Goal: Task Accomplishment & Management: Complete application form

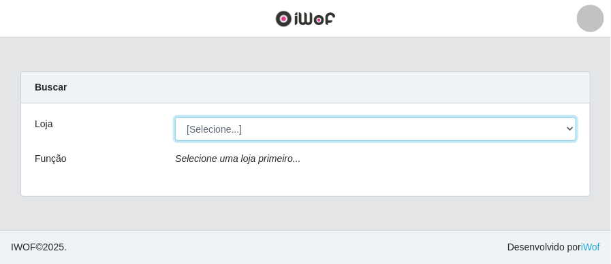
click at [573, 131] on select "[Selecione...] O Filezão - Centenário" at bounding box center [375, 129] width 401 height 24
select select "203"
click at [175, 117] on select "[Selecione...] O Filezão - Centenário" at bounding box center [375, 129] width 401 height 24
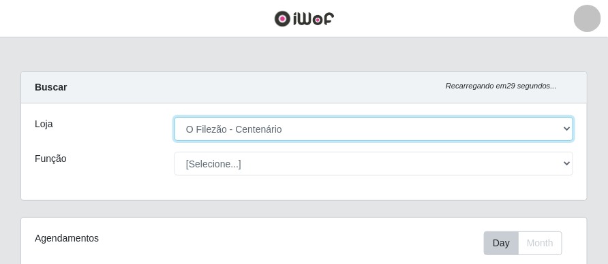
scroll to position [283, 565]
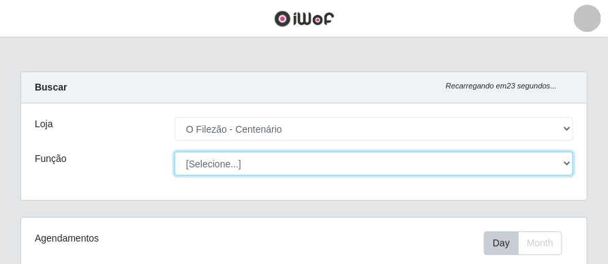
click at [564, 167] on select "[Selecione...] Auxiliar de Estacionamento Auxiliar de Estacionamento + Auxiliar…" at bounding box center [373, 164] width 398 height 24
select select "88"
click at [174, 152] on select "[Selecione...] Auxiliar de Estacionamento Auxiliar de Estacionamento + Auxiliar…" at bounding box center [373, 164] width 398 height 24
click at [351, 164] on select "[Selecione...] Auxiliar de Estacionamento Auxiliar de Estacionamento + Auxiliar…" at bounding box center [373, 164] width 398 height 24
click at [328, 157] on select "[Selecione...] Auxiliar de Estacionamento Auxiliar de Estacionamento + Auxiliar…" at bounding box center [373, 164] width 398 height 24
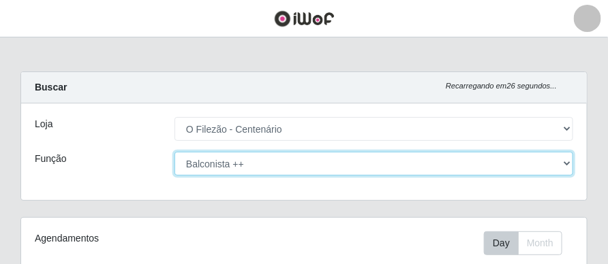
click at [249, 165] on select "[Selecione...] Auxiliar de Estacionamento Auxiliar de Estacionamento + Auxiliar…" at bounding box center [373, 164] width 398 height 24
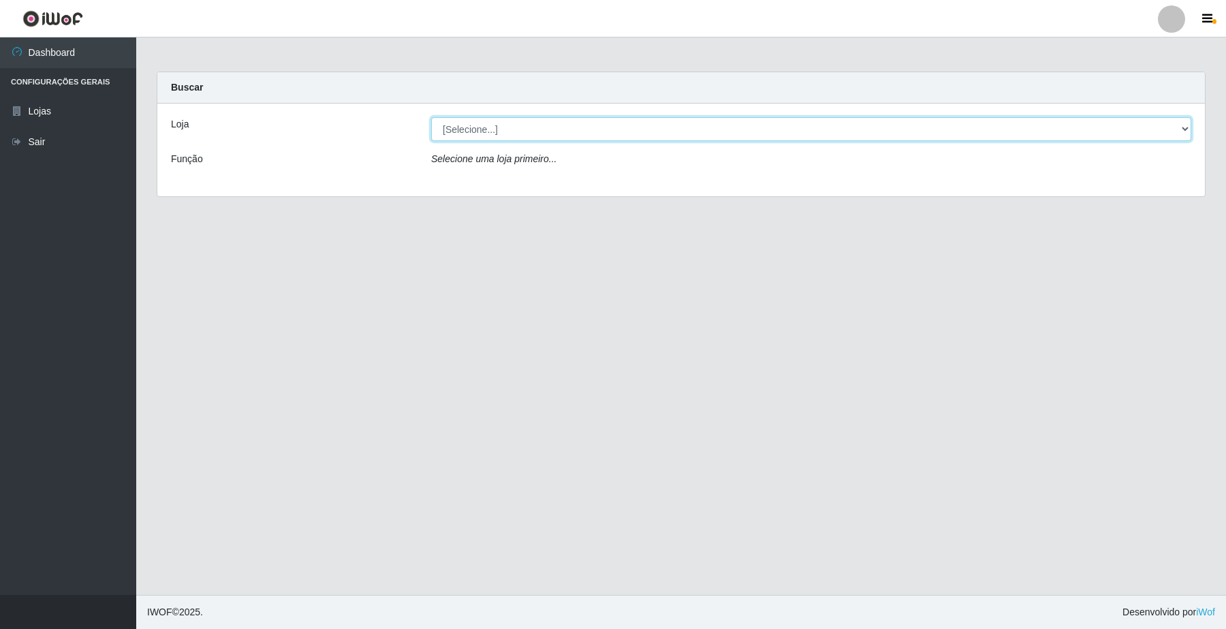
click at [610, 126] on select "[Selecione...] O Filezão - Centenário" at bounding box center [811, 129] width 760 height 24
select select "203"
click at [431, 117] on select "[Selecione...] O Filezão - Centenário" at bounding box center [811, 129] width 760 height 24
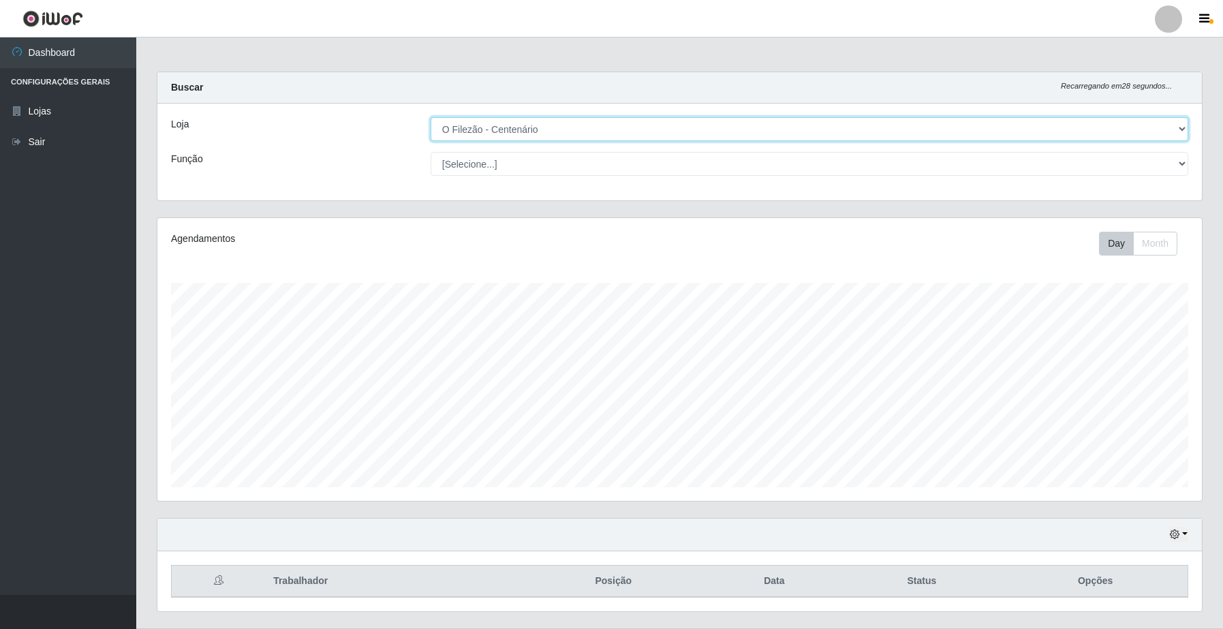
scroll to position [35, 0]
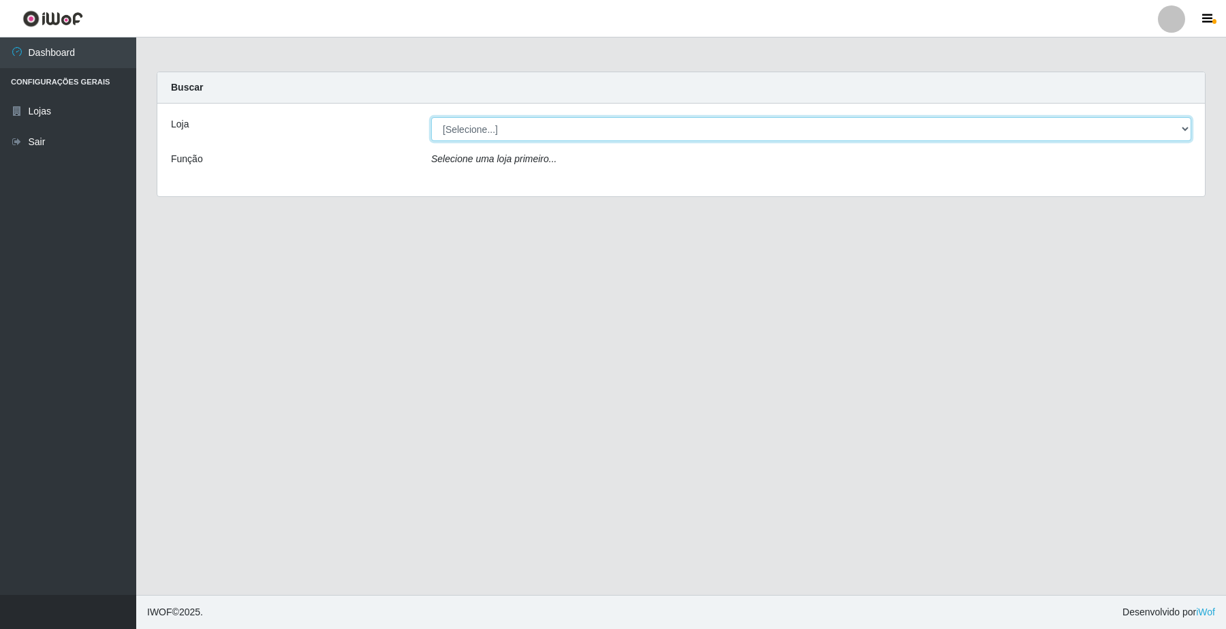
click at [541, 134] on select "[Selecione...] O Filezão - Centenário" at bounding box center [811, 129] width 760 height 24
select select "203"
click at [431, 117] on select "[Selecione...] O Filezão - Centenário" at bounding box center [811, 129] width 760 height 24
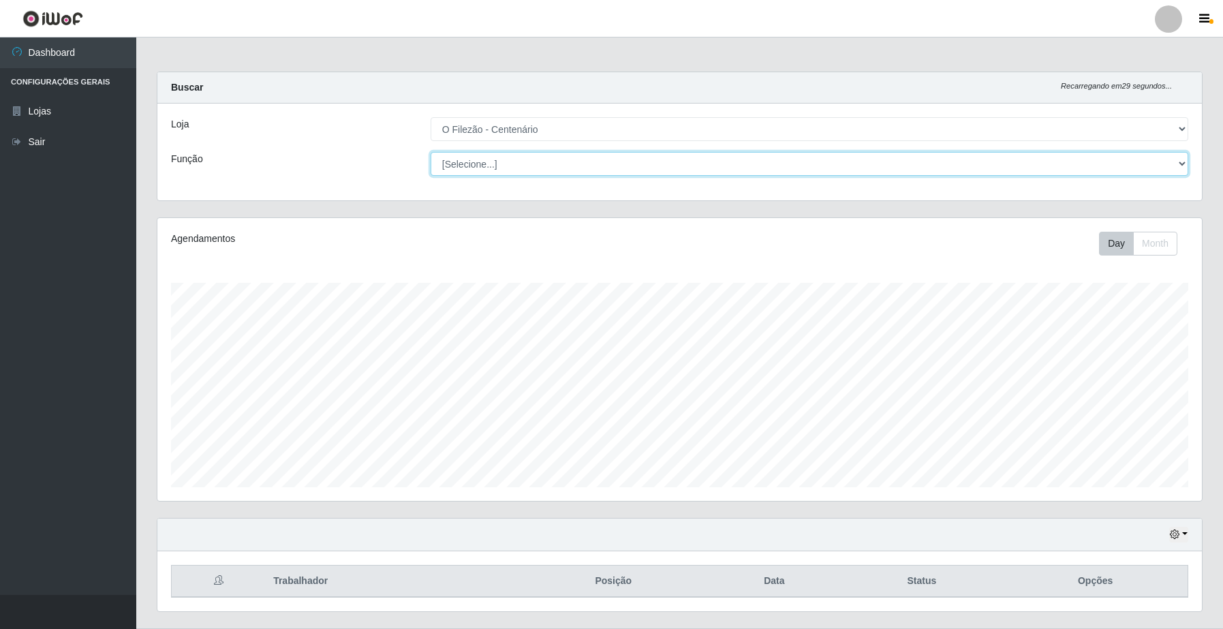
scroll to position [283, 1043]
click at [530, 163] on select "[Selecione...] Auxiliar de Estacionamento Auxiliar de Estacionamento + Auxiliar…" at bounding box center [808, 164] width 757 height 24
click at [430, 152] on select "[Selecione...] Auxiliar de Estacionamento Auxiliar de Estacionamento + Auxiliar…" at bounding box center [808, 164] width 757 height 24
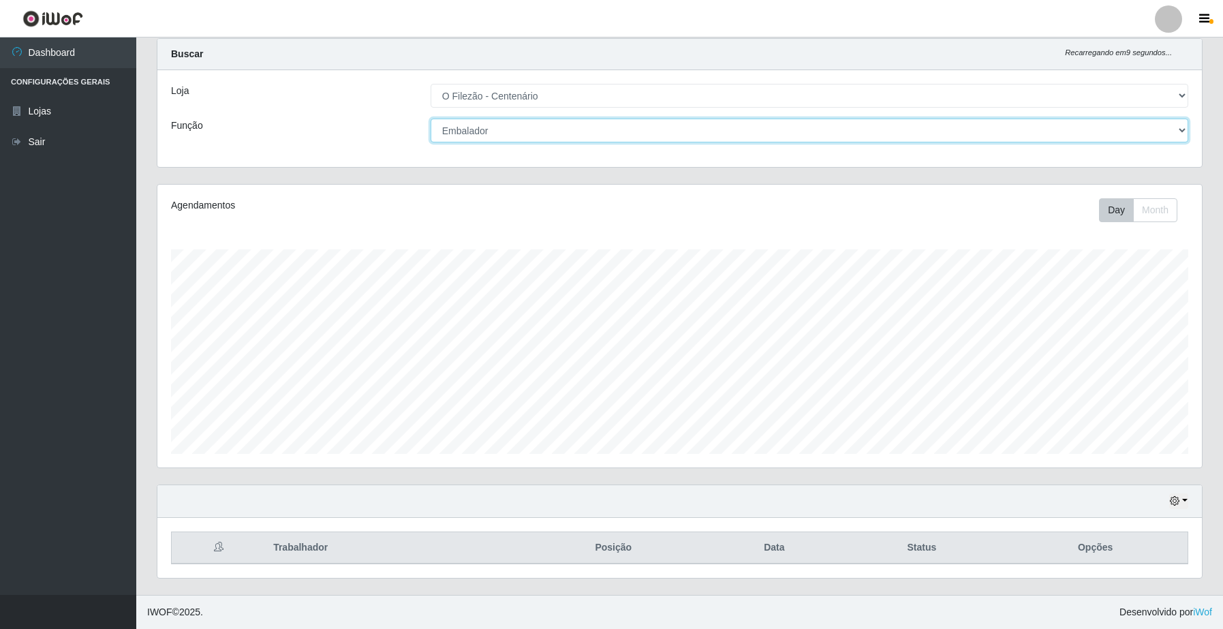
click at [603, 123] on select "[Selecione...] Auxiliar de Estacionamento Auxiliar de Estacionamento + Auxiliar…" at bounding box center [808, 131] width 757 height 24
click at [430, 119] on select "[Selecione...] Auxiliar de Estacionamento Auxiliar de Estacionamento + Auxiliar…" at bounding box center [808, 131] width 757 height 24
click at [554, 123] on select "[Selecione...] Auxiliar de Estacionamento Auxiliar de Estacionamento + Auxiliar…" at bounding box center [808, 131] width 757 height 24
click at [430, 119] on select "[Selecione...] Auxiliar de Estacionamento Auxiliar de Estacionamento + Auxiliar…" at bounding box center [808, 131] width 757 height 24
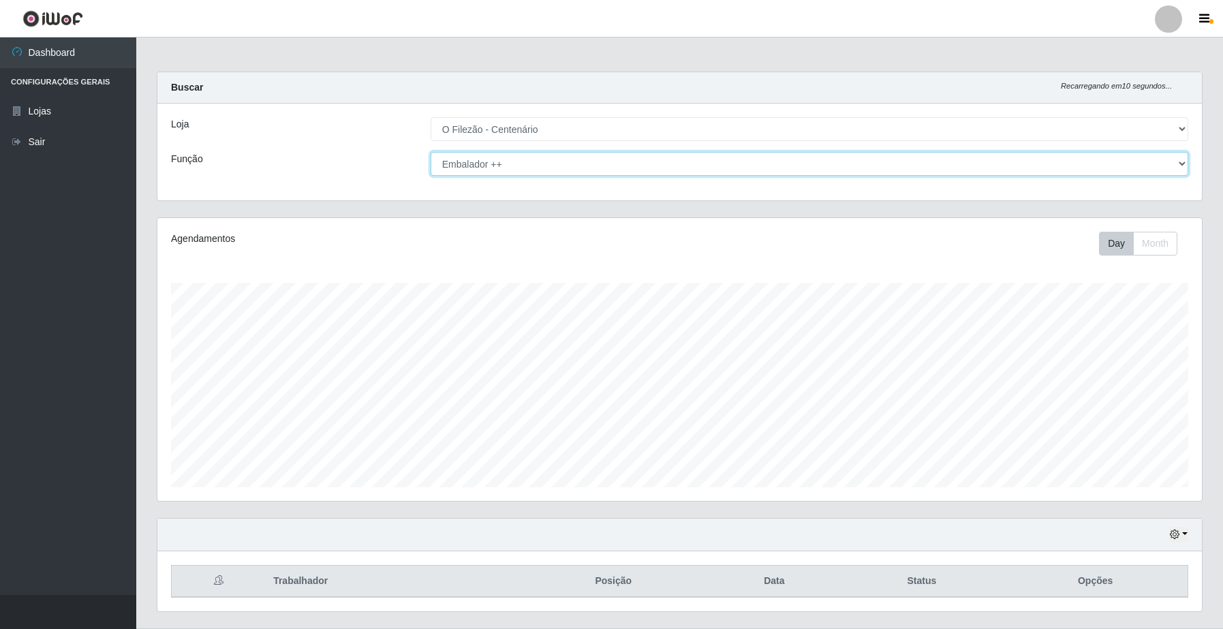
click at [628, 167] on select "[Selecione...] Auxiliar de Estacionamento Auxiliar de Estacionamento + Auxiliar…" at bounding box center [808, 164] width 757 height 24
click at [430, 152] on select "[Selecione...] Auxiliar de Estacionamento Auxiliar de Estacionamento + Auxiliar…" at bounding box center [808, 164] width 757 height 24
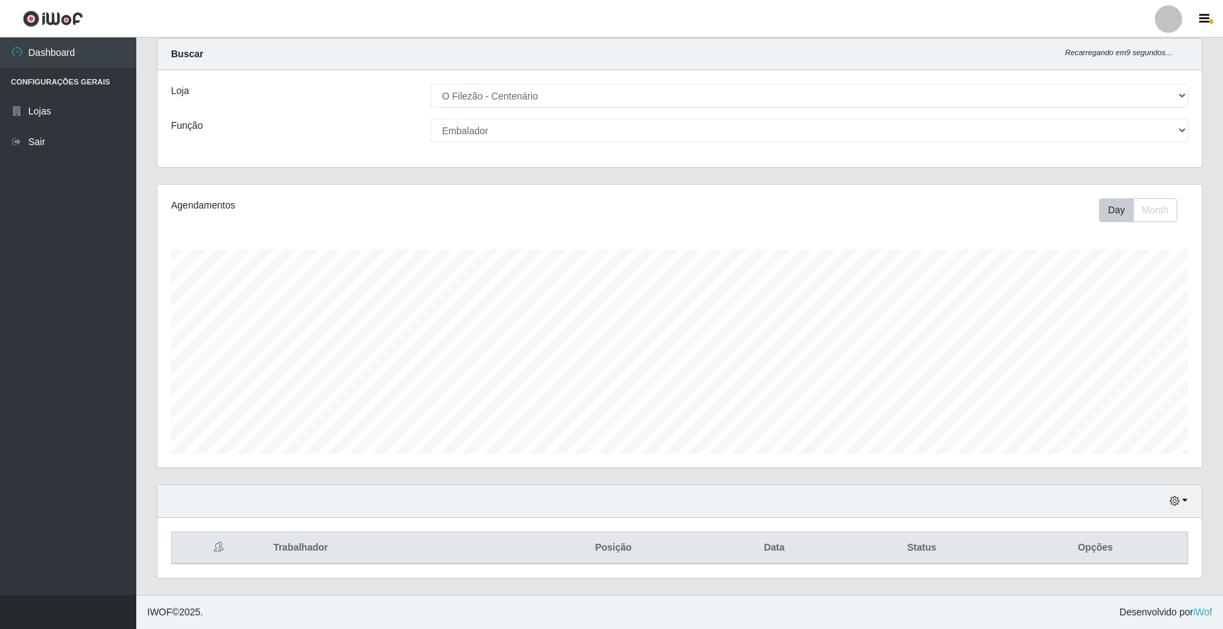
click at [564, 114] on div "Loja [Selecione...] O Filezão - Centenário Função [Selecione...] Auxiliar de Es…" at bounding box center [679, 118] width 1044 height 97
click at [557, 145] on div "Loja [Selecione...] O Filezão - Centenário Função [Selecione...] Auxiliar de Es…" at bounding box center [679, 118] width 1044 height 97
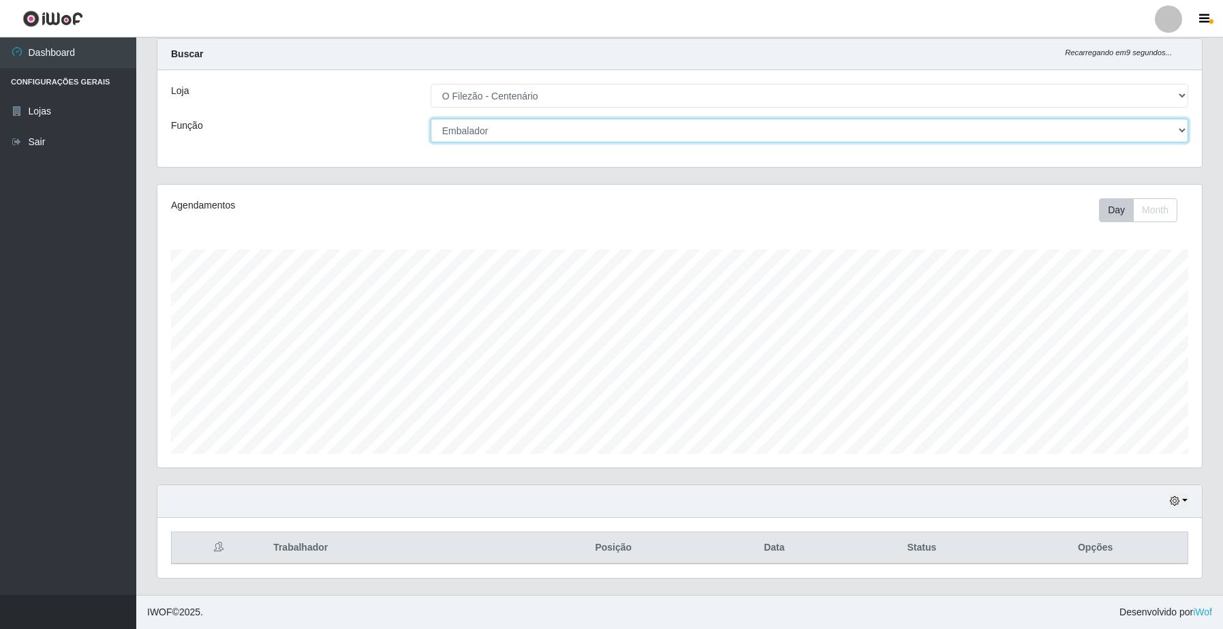
click at [572, 134] on select "[Selecione...] Auxiliar de Estacionamento Auxiliar de Estacionamento + Auxiliar…" at bounding box center [808, 131] width 757 height 24
select select "70"
click at [430, 119] on select "[Selecione...] Auxiliar de Estacionamento Auxiliar de Estacionamento + Auxiliar…" at bounding box center [808, 131] width 757 height 24
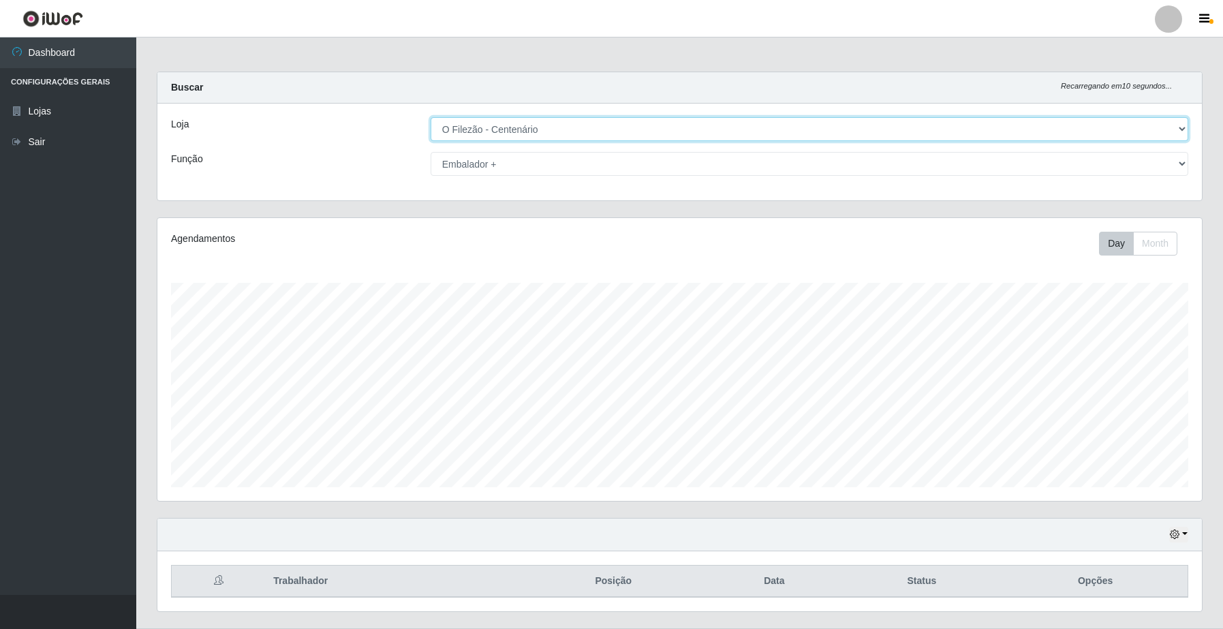
click at [494, 131] on select "[Selecione...] O Filezão - Centenário" at bounding box center [808, 129] width 757 height 24
